Goal: Task Accomplishment & Management: Manage account settings

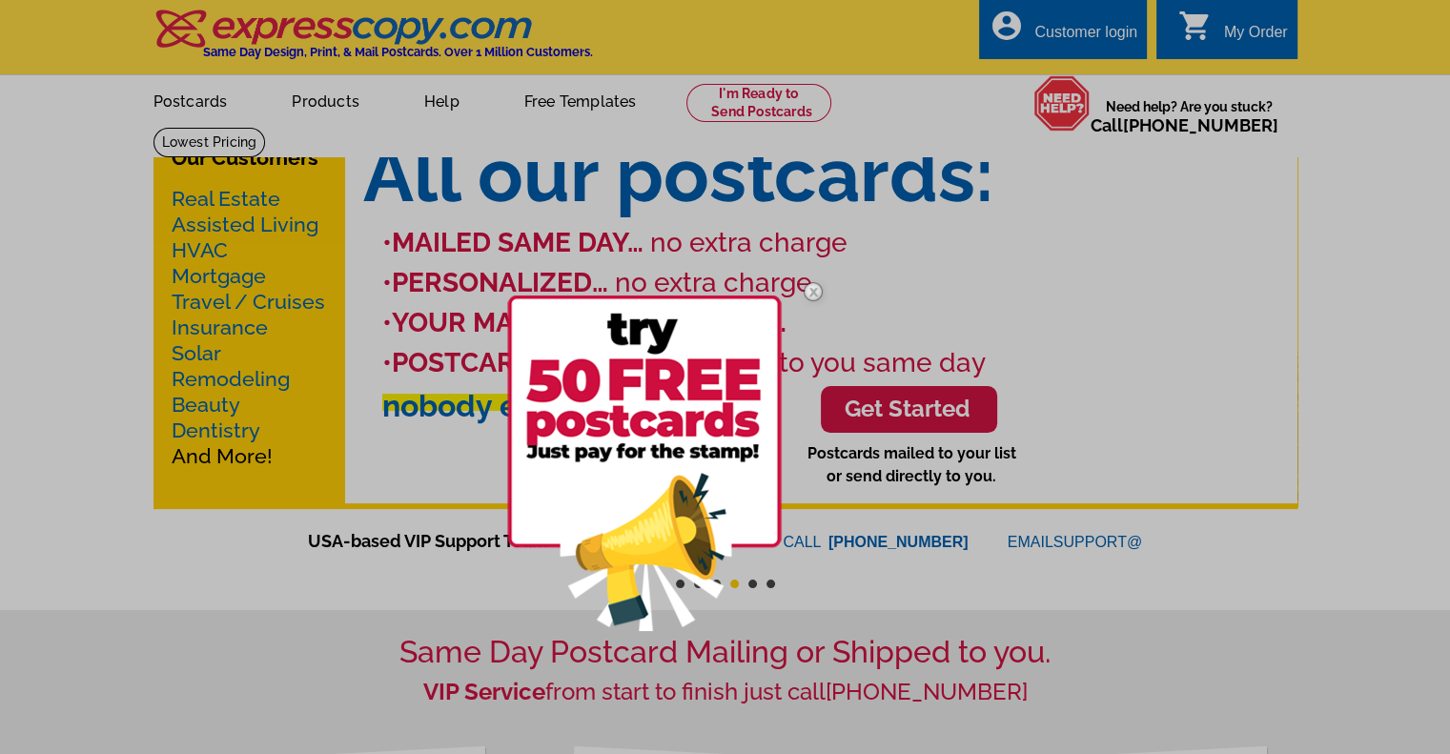
click at [811, 288] on img at bounding box center [813, 291] width 55 height 55
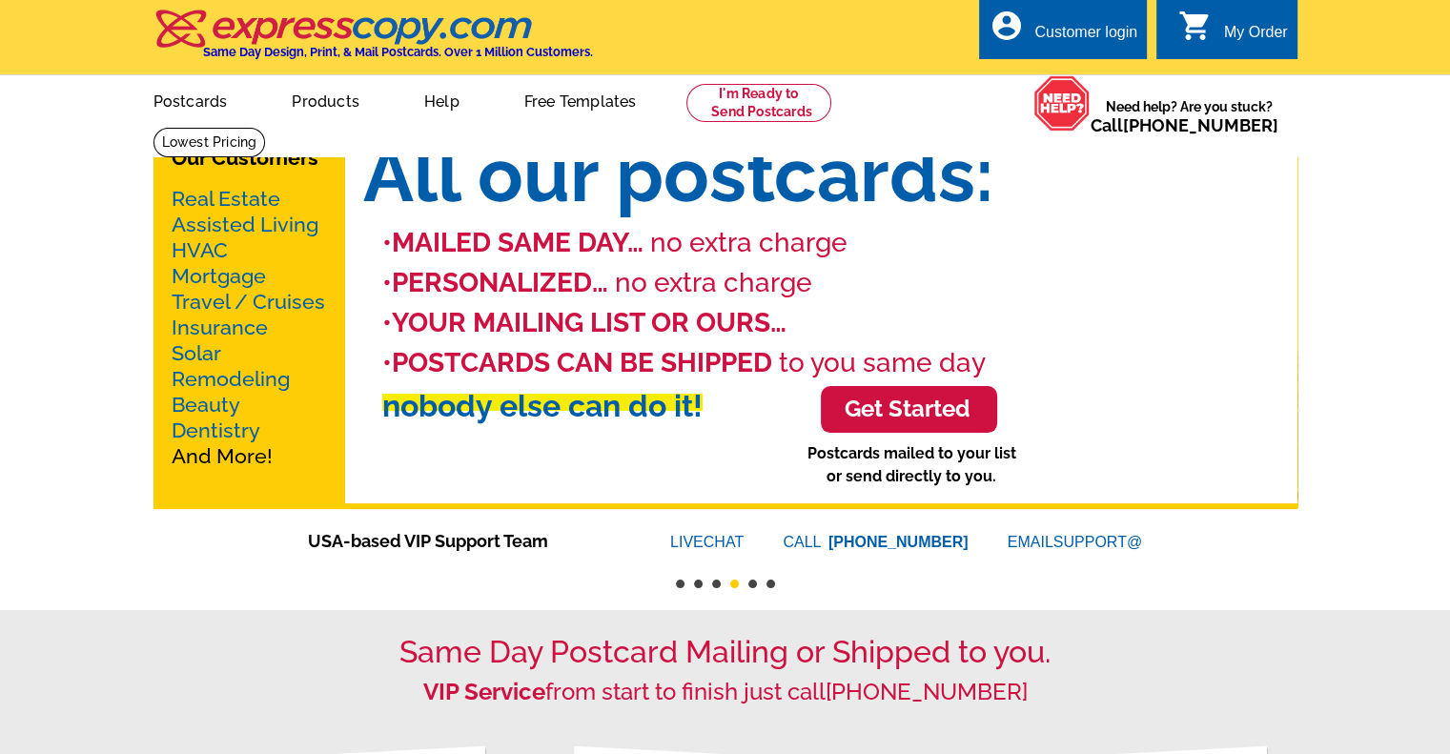
click at [1090, 27] on div "Customer login" at bounding box center [1085, 37] width 103 height 27
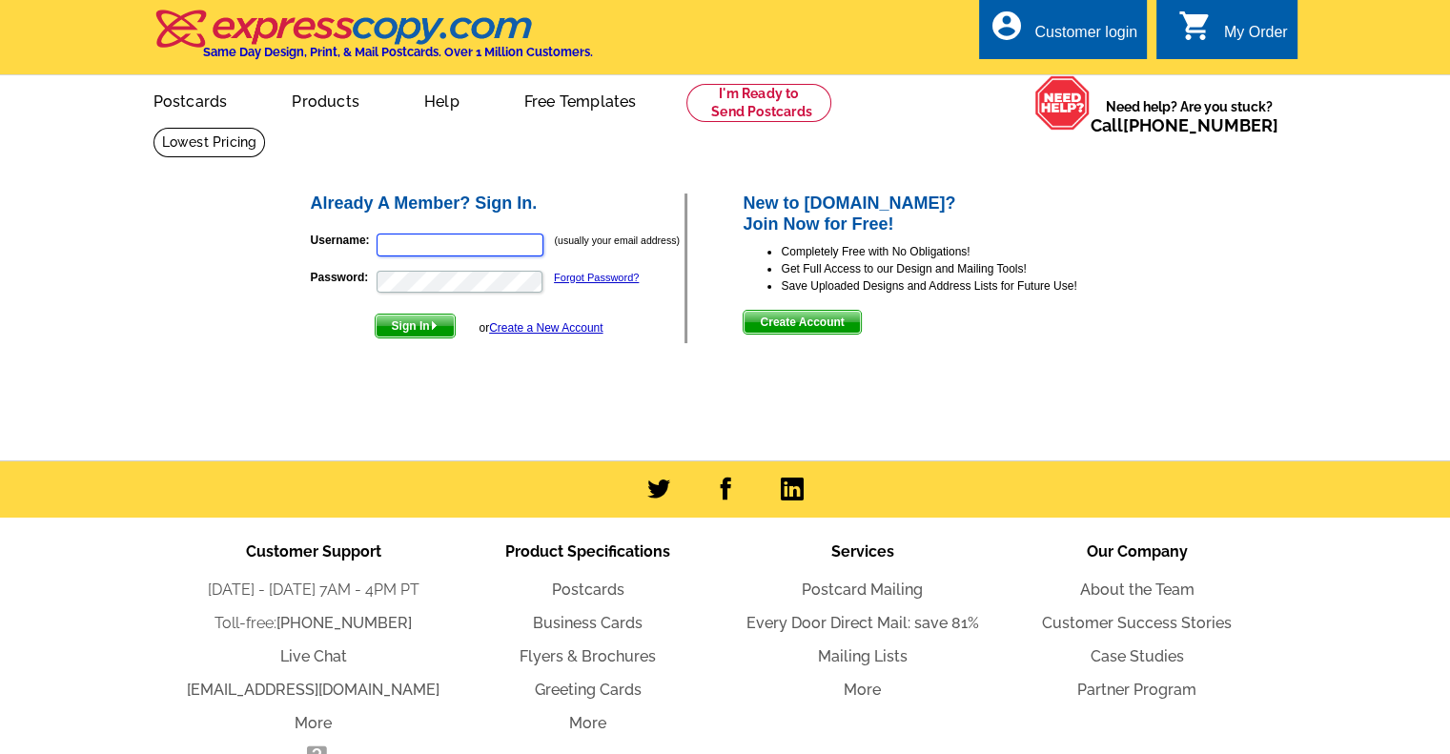
type input "[EMAIL_ADDRESS][DOMAIN_NAME]"
click at [439, 320] on span "Sign In" at bounding box center [415, 326] width 79 height 23
